Goal: Information Seeking & Learning: Find specific fact

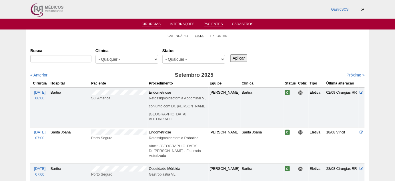
click at [215, 24] on link "Pacientes" at bounding box center [213, 24] width 19 height 5
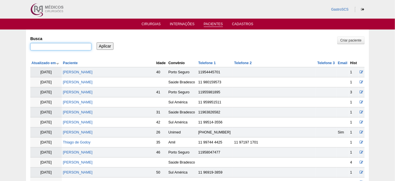
click at [75, 47] on input "Busca" at bounding box center [60, 46] width 61 height 7
paste input "Camilla Gabrielle dos Santos"
type input "Camilla Gabrielle dos Santos"
click at [103, 46] on input "Aplicar" at bounding box center [105, 45] width 17 height 7
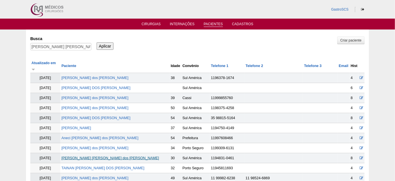
click at [100, 156] on link "Camilla Gabrielle dos Santos" at bounding box center [110, 158] width 98 height 4
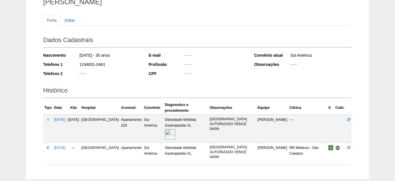
scroll to position [52, 0]
